Goal: Task Accomplishment & Management: Manage account settings

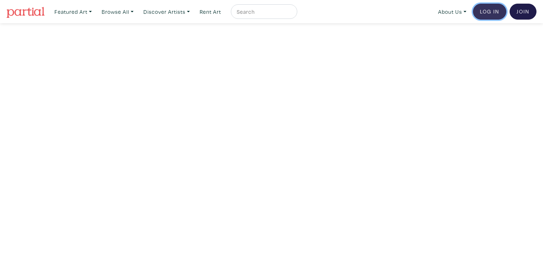
click at [488, 11] on link "Log In" at bounding box center [489, 12] width 33 height 16
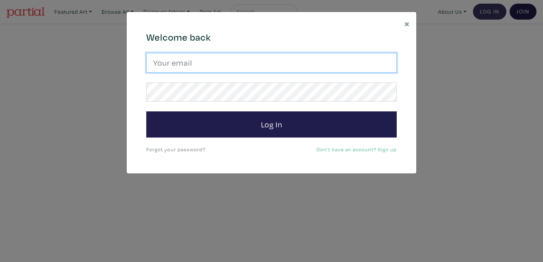
type input "marcf.thivierge@gmail.com"
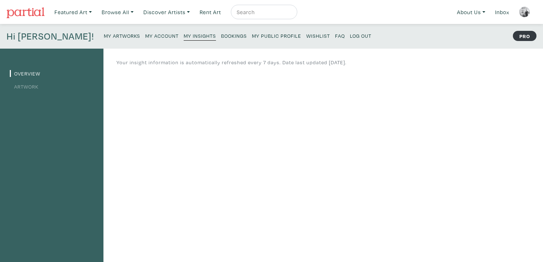
click at [33, 89] on link "Artwork" at bounding box center [24, 86] width 29 height 7
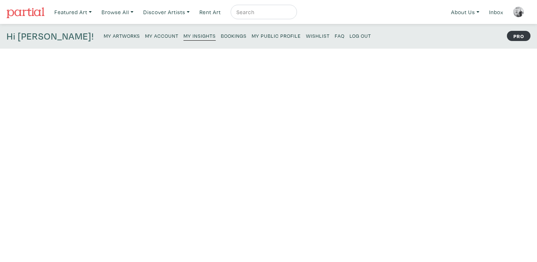
click at [104, 34] on small "My Artworks" at bounding box center [122, 35] width 36 height 7
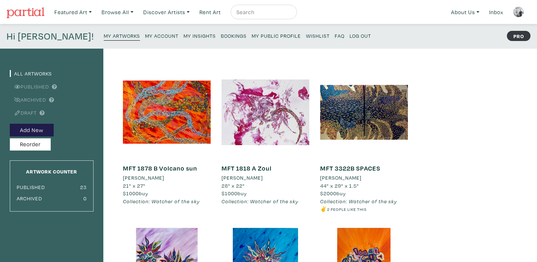
click at [517, 10] on img at bounding box center [518, 12] width 11 height 11
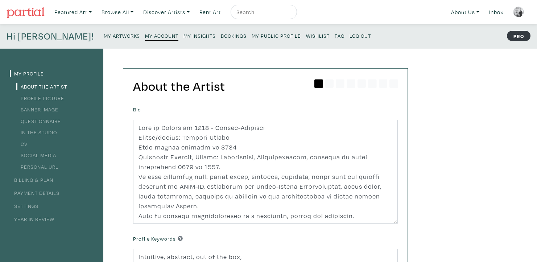
click at [46, 182] on link "Billing & Plan" at bounding box center [32, 179] width 44 height 7
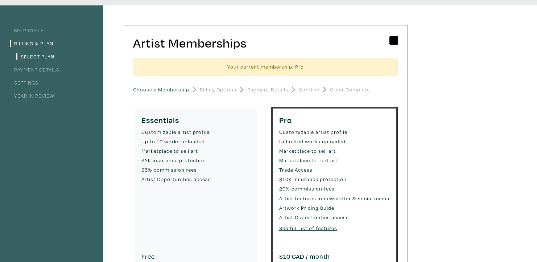
scroll to position [46, 0]
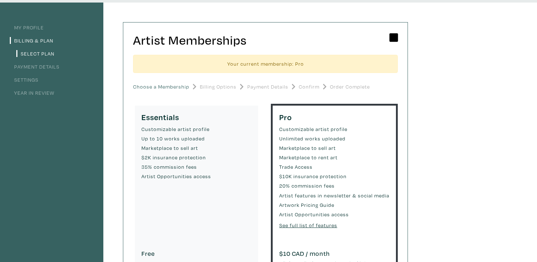
click at [50, 66] on link "Payment Details" at bounding box center [35, 66] width 50 height 7
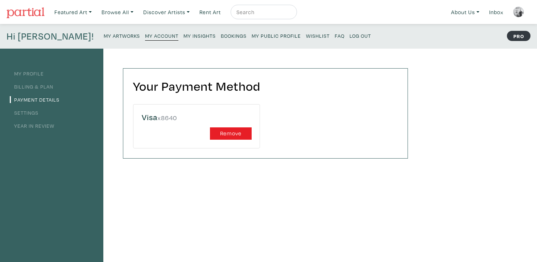
click at [30, 115] on link "Settings" at bounding box center [24, 112] width 29 height 7
